Goal: Transaction & Acquisition: Purchase product/service

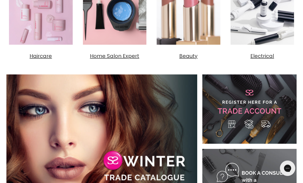
scroll to position [234, 0]
click at [39, 54] on span "Haircare" at bounding box center [41, 55] width 22 height 7
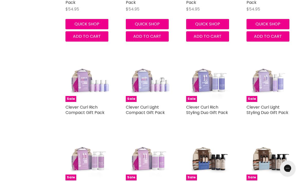
scroll to position [889, 0]
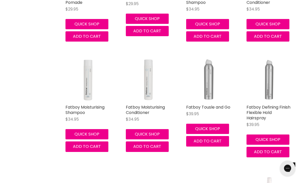
scroll to position [2397, 0]
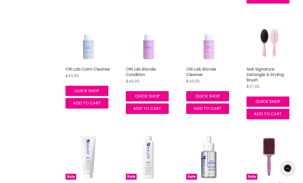
scroll to position [3066, 0]
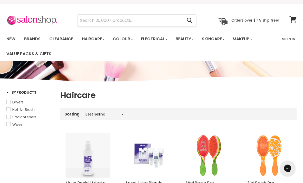
scroll to position [8, 0]
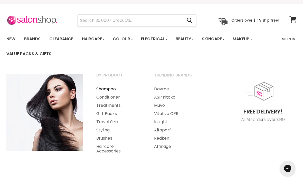
click at [105, 86] on link "Shampoo" at bounding box center [118, 89] width 57 height 8
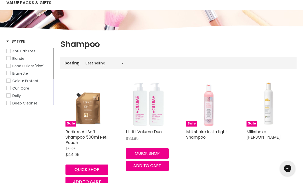
click at [10, 59] on link "Blonde" at bounding box center [28, 59] width 45 height 6
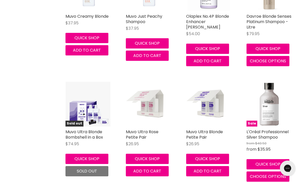
scroll to position [1165, 0]
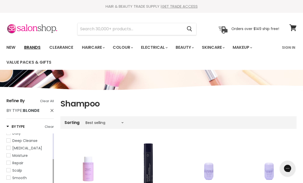
click at [33, 47] on link "Brands" at bounding box center [32, 47] width 24 height 11
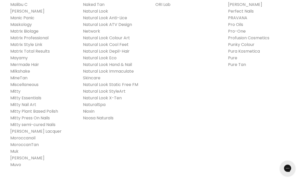
scroll to position [634, 0]
click at [17, 68] on link "Milkshake" at bounding box center [20, 71] width 20 height 6
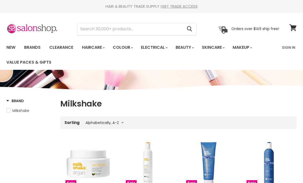
select select "title-ascending"
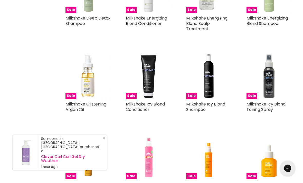
scroll to position [848, 0]
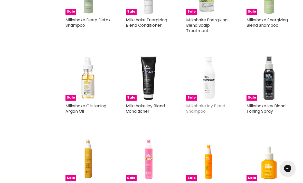
click at [199, 106] on link "Milkshake Icy Blond Shampoo" at bounding box center [205, 108] width 39 height 11
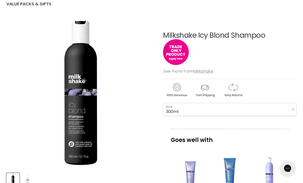
scroll to position [69, 0]
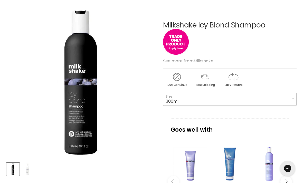
click at [293, 102] on select "300ml 1 Litre" at bounding box center [230, 99] width 134 height 13
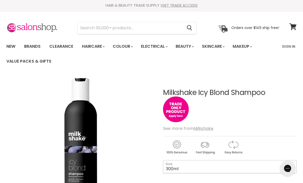
scroll to position [0, 0]
